Goal: Task Accomplishment & Management: Manage account settings

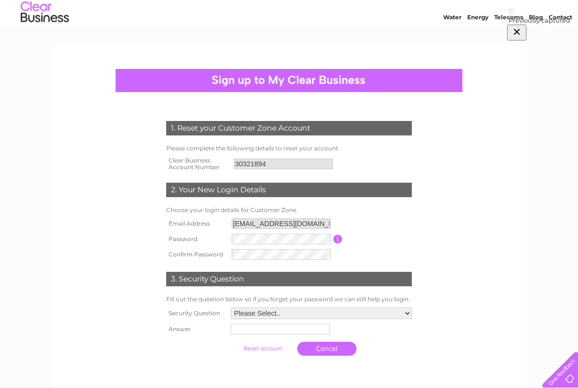
scroll to position [28, 0]
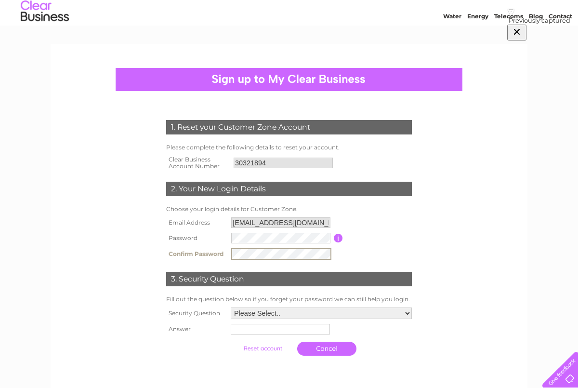
click at [295, 314] on select "Please Select.. In what town or city was your first job? In what town or city d…" at bounding box center [321, 313] width 181 height 12
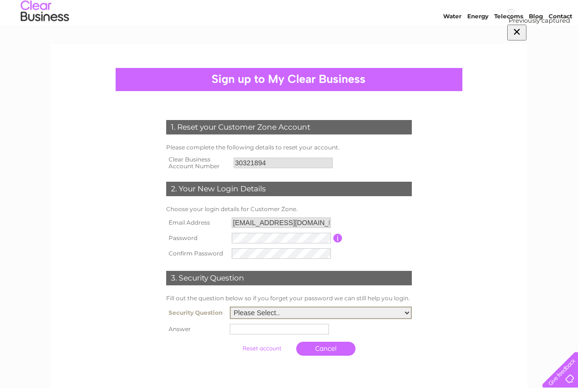
select select "5"
click at [230, 307] on select "Please Select.. In what town or city was your first job? In what town or city d…" at bounding box center [321, 312] width 182 height 13
click at [249, 335] on td at bounding box center [320, 328] width 187 height 15
type input "Cleo"
click at [266, 339] on td at bounding box center [263, 348] width 64 height 19
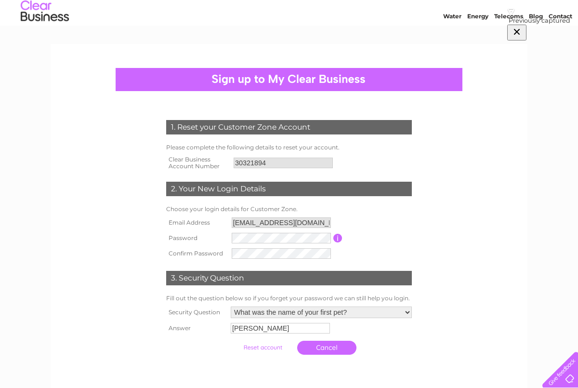
click at [259, 347] on input "submit" at bounding box center [262, 346] width 59 height 13
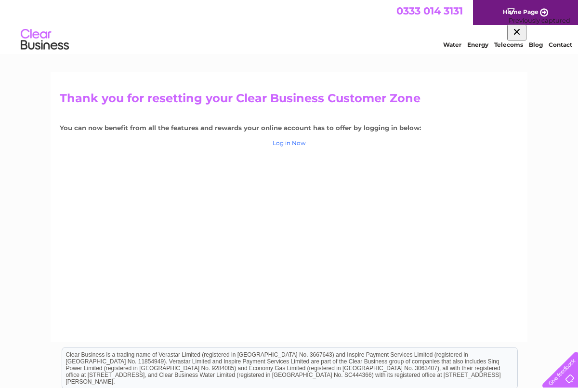
click at [284, 143] on link "Log in Now" at bounding box center [288, 142] width 33 height 7
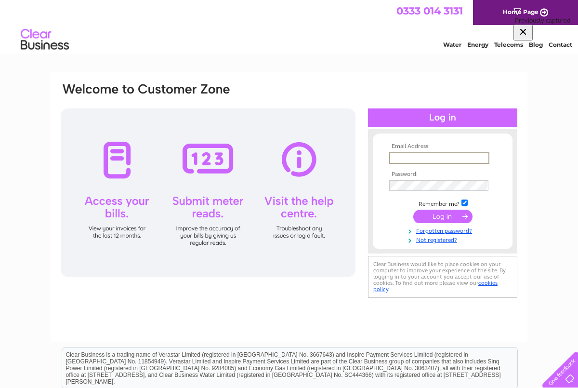
click at [407, 160] on input "text" at bounding box center [439, 158] width 100 height 12
type input "hamishbamford@gmail.com"
click at [447, 215] on input "submit" at bounding box center [442, 214] width 59 height 13
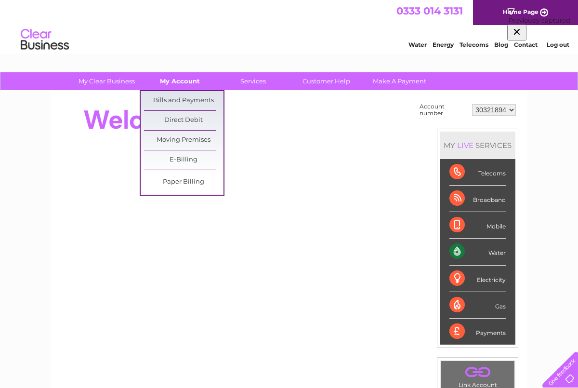
click at [179, 82] on link "My Account" at bounding box center [179, 81] width 79 height 18
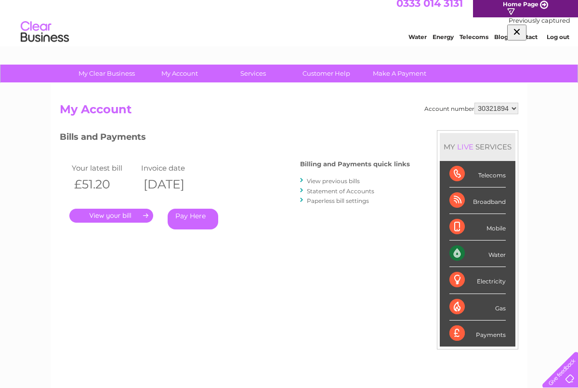
scroll to position [7, 0]
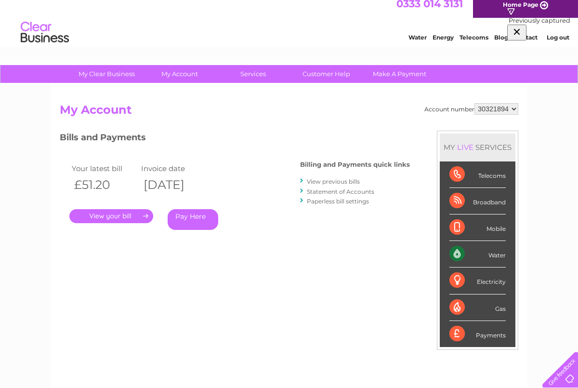
click at [116, 215] on link "." at bounding box center [111, 216] width 84 height 14
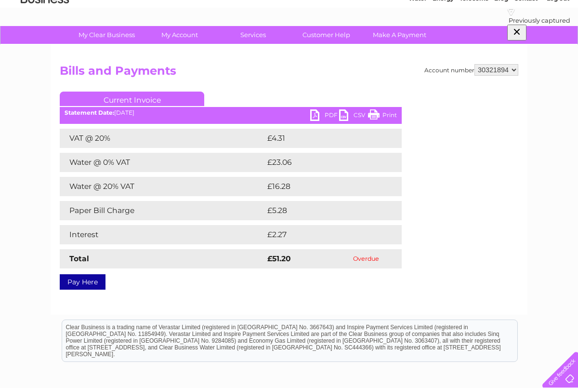
scroll to position [43, 0]
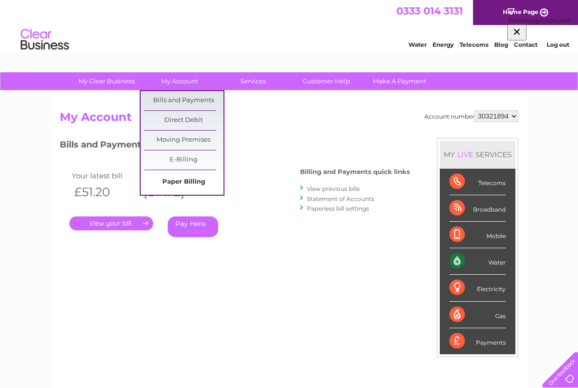
click at [180, 181] on link "Paper Billing" at bounding box center [183, 181] width 79 height 19
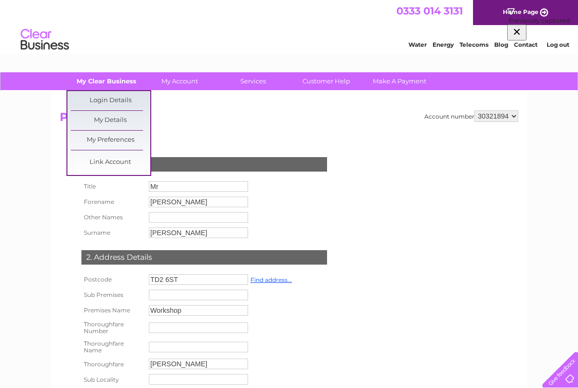
click at [124, 78] on link "My Clear Business" at bounding box center [106, 81] width 79 height 18
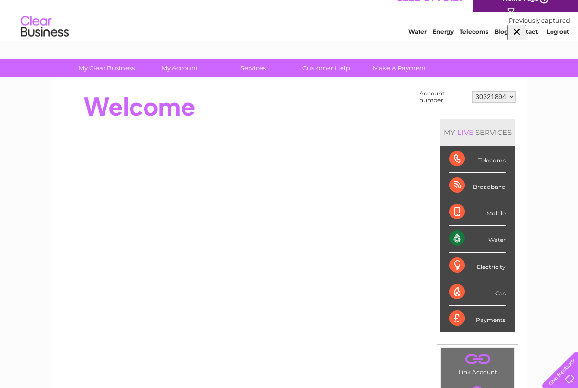
scroll to position [8, 0]
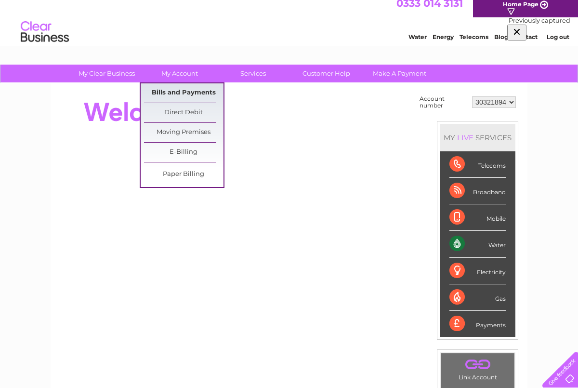
click at [185, 95] on link "Bills and Payments" at bounding box center [183, 92] width 79 height 19
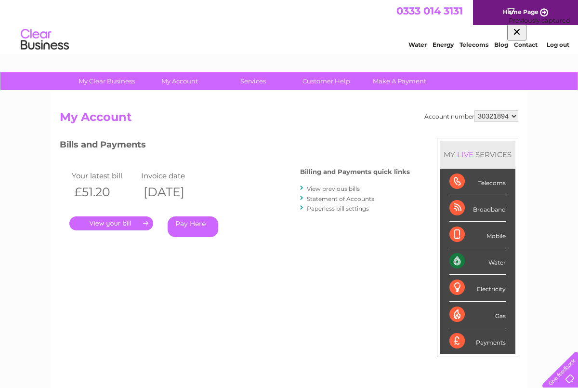
click at [323, 187] on link "View previous bills" at bounding box center [333, 188] width 53 height 7
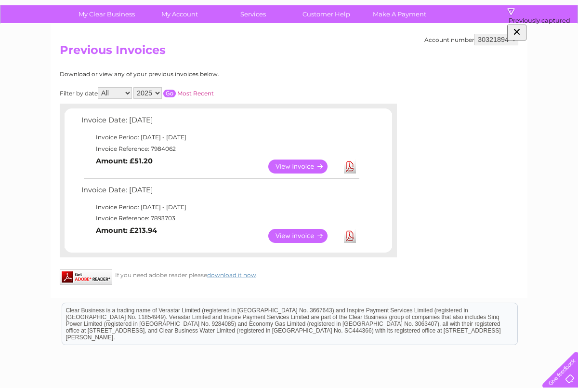
scroll to position [68, 0]
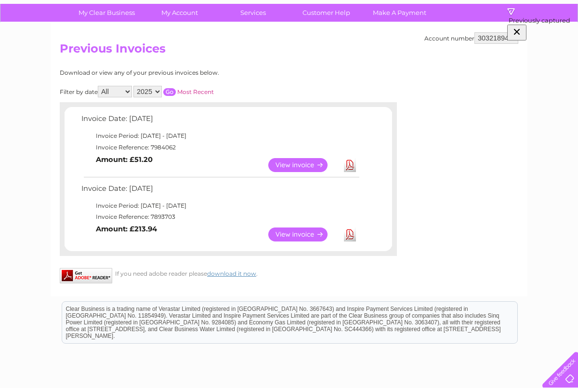
click at [296, 232] on link "View" at bounding box center [303, 234] width 71 height 14
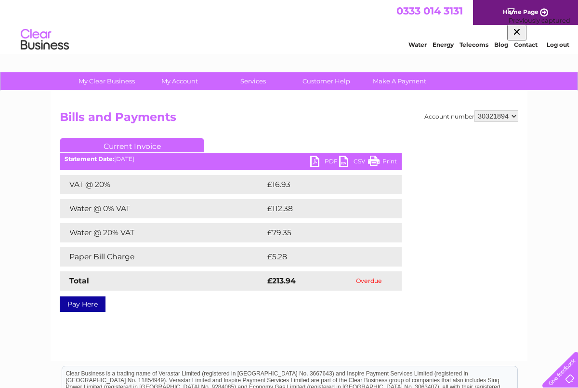
click at [326, 160] on link "PDF" at bounding box center [324, 162] width 29 height 14
click at [148, 144] on link "Current Invoice" at bounding box center [132, 145] width 144 height 14
click at [108, 142] on link "Current Invoice" at bounding box center [132, 145] width 144 height 14
click at [120, 122] on h2 "Bills and Payments" at bounding box center [289, 119] width 458 height 18
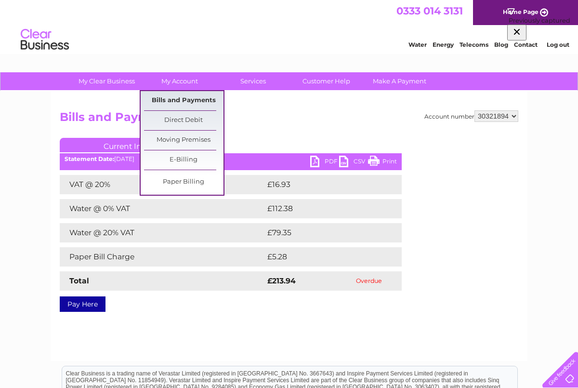
click at [196, 101] on link "Bills and Payments" at bounding box center [183, 100] width 79 height 19
